Goal: Task Accomplishment & Management: Use online tool/utility

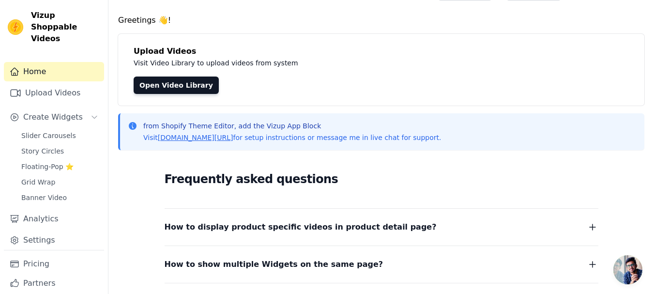
scroll to position [22, 0]
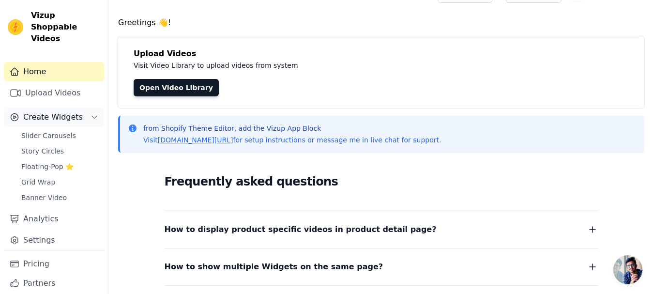
click at [55, 111] on span "Create Widgets" at bounding box center [53, 117] width 60 height 12
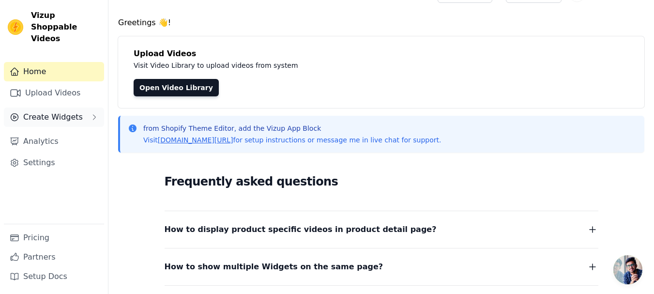
click at [65, 111] on span "Create Widgets" at bounding box center [53, 117] width 60 height 12
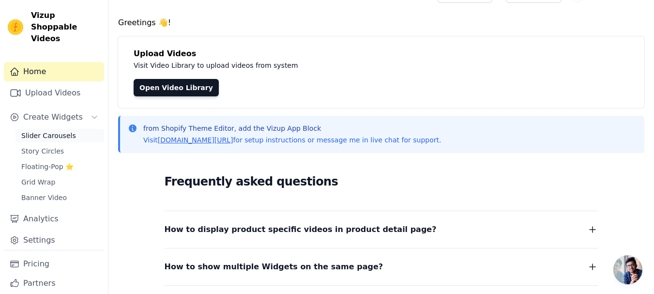
click at [57, 131] on span "Slider Carousels" at bounding box center [48, 136] width 55 height 10
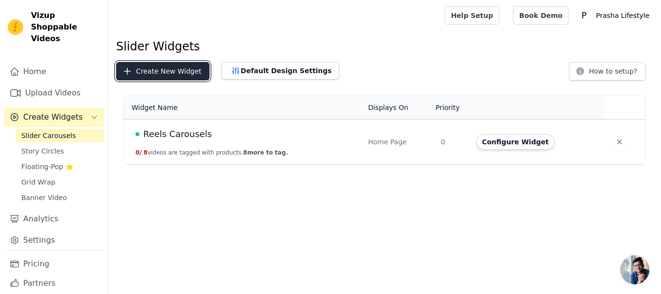
click at [180, 74] on button "Create New Widget" at bounding box center [162, 71] width 93 height 18
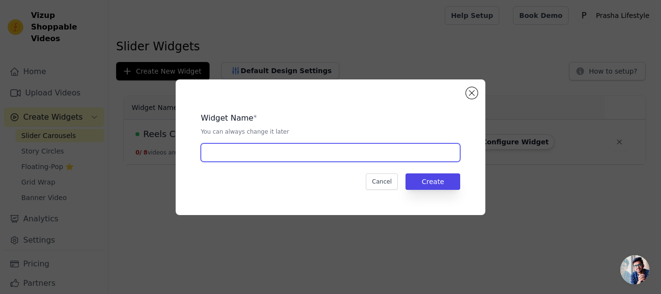
click at [305, 159] on input "text" at bounding box center [330, 152] width 259 height 18
type input "[DATE] Slider"
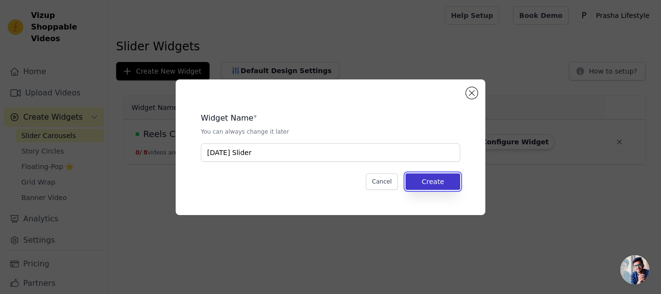
click at [447, 174] on button "Create" at bounding box center [433, 181] width 55 height 16
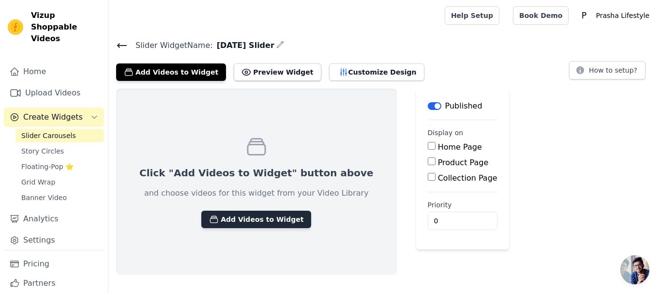
click at [238, 217] on button "Add Videos to Widget" at bounding box center [256, 219] width 110 height 17
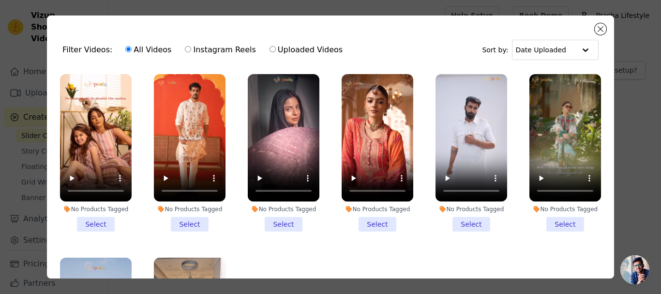
click at [185, 51] on input "Instagram Reels" at bounding box center [188, 49] width 6 height 6
radio input "true"
click at [125, 51] on input "All Videos" at bounding box center [128, 49] width 6 height 6
radio input "true"
click at [602, 30] on button "Close modal" at bounding box center [601, 29] width 12 height 12
